Goal: Find specific page/section

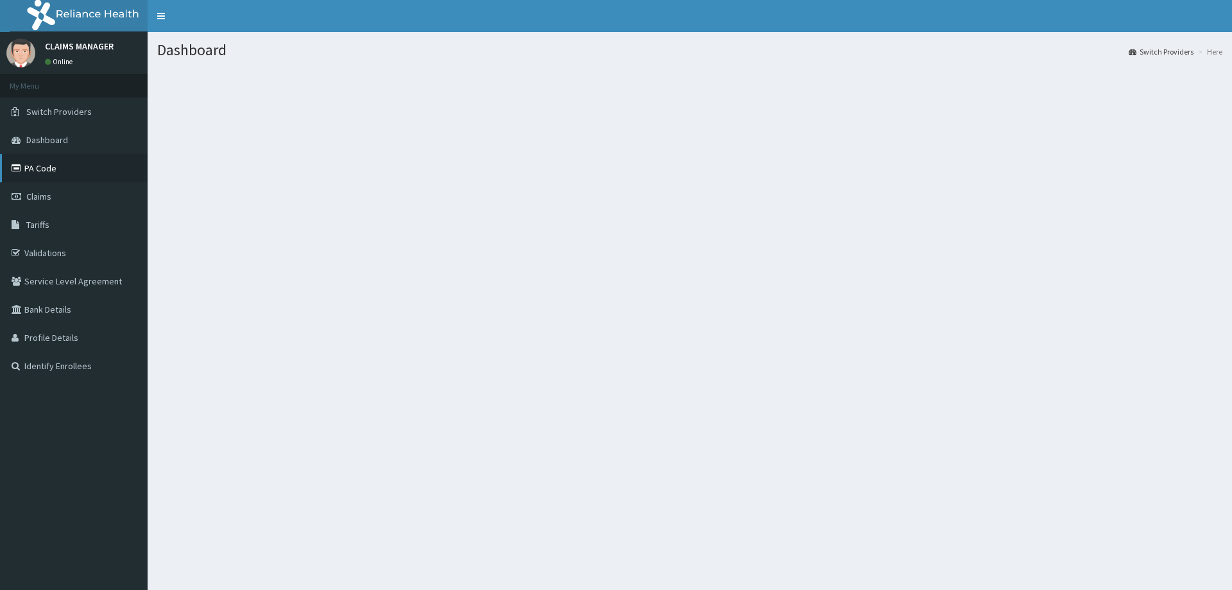
click at [44, 169] on link "PA Code" at bounding box center [74, 168] width 148 height 28
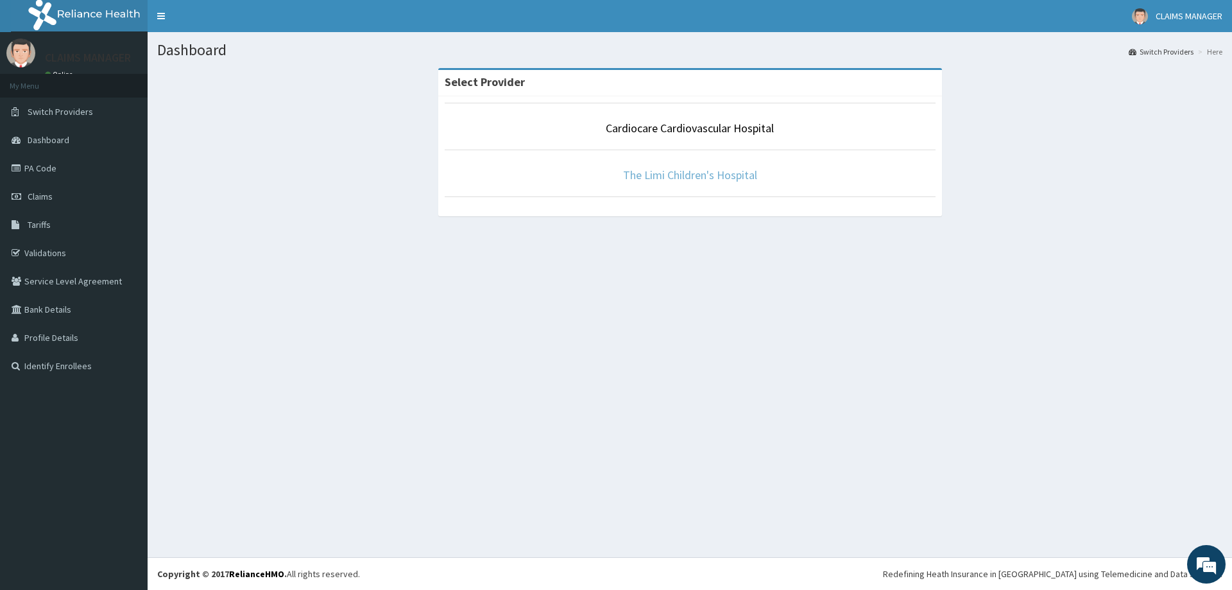
click at [722, 176] on link "The Limi Children's Hospital" at bounding box center [690, 174] width 134 height 15
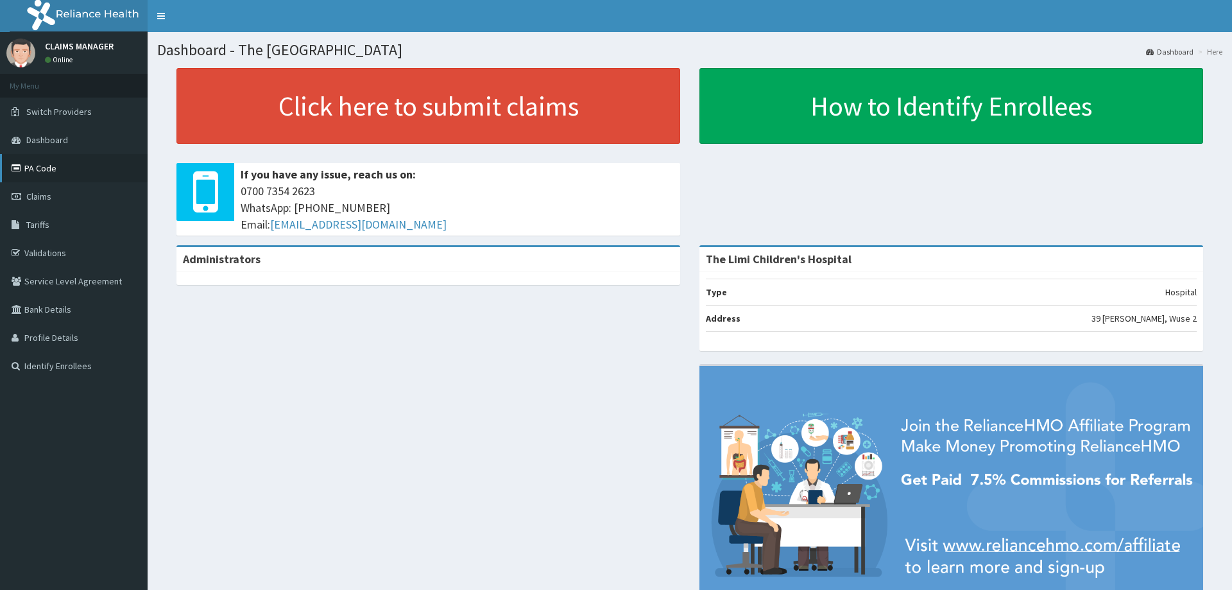
click at [26, 163] on link "PA Code" at bounding box center [74, 168] width 148 height 28
